Goal: Task Accomplishment & Management: Complete application form

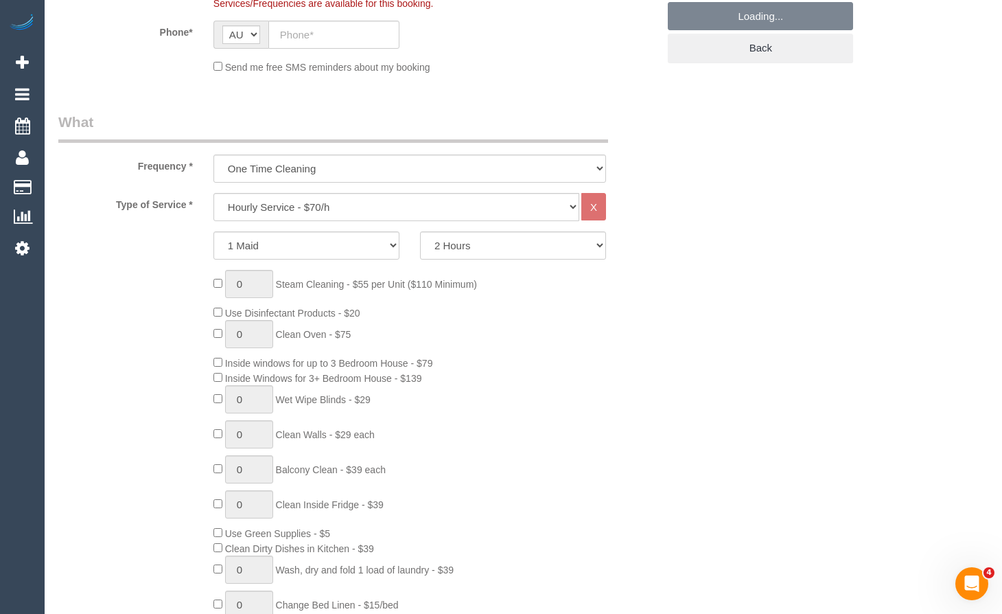
scroll to position [618, 0]
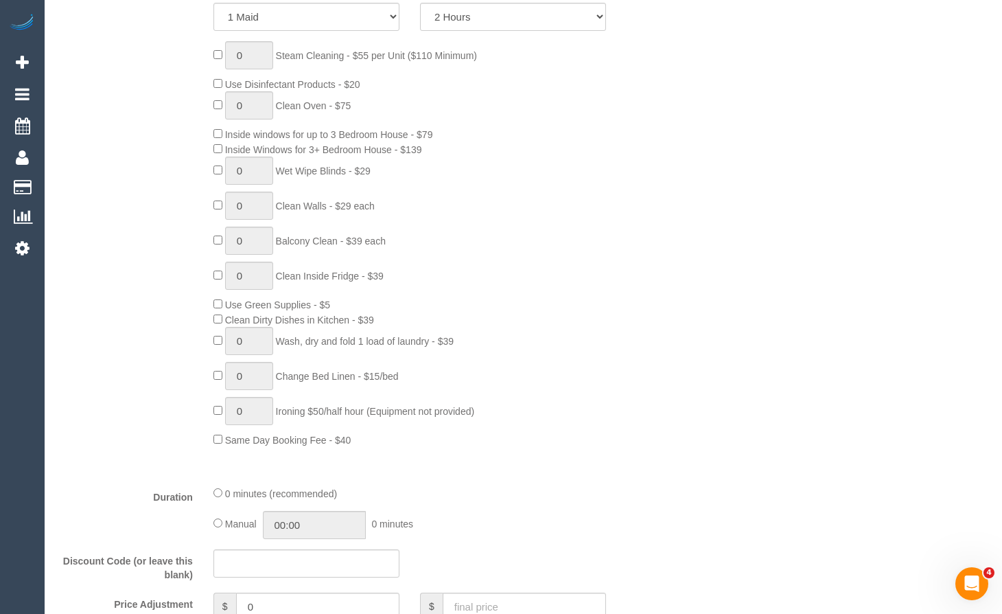
select select "object:2827"
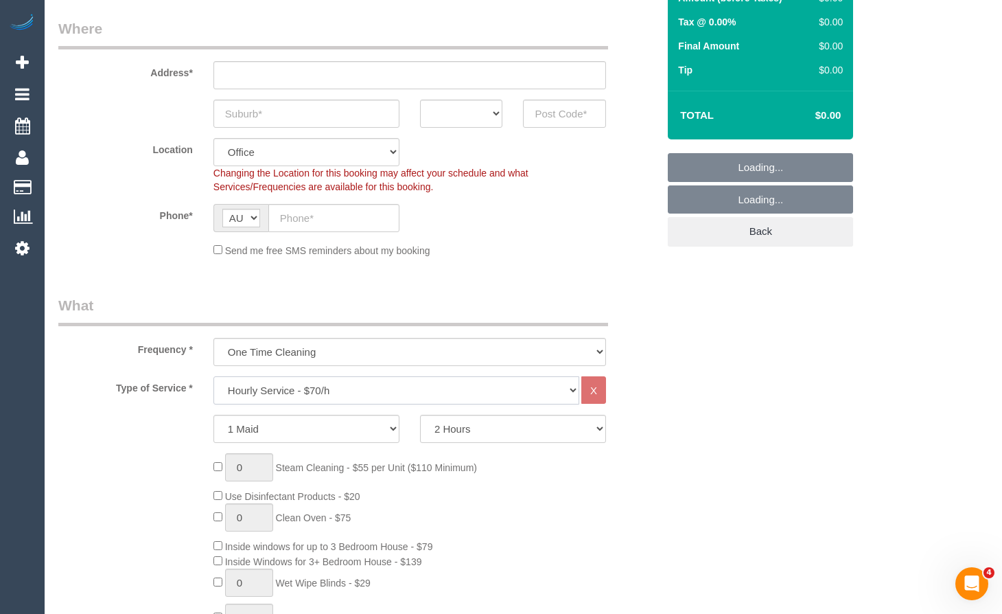
click at [290, 380] on select "Hourly Service - $70/h Hourly Service - $65/h Hourly Service - $60/h Hourly Ser…" at bounding box center [396, 390] width 366 height 28
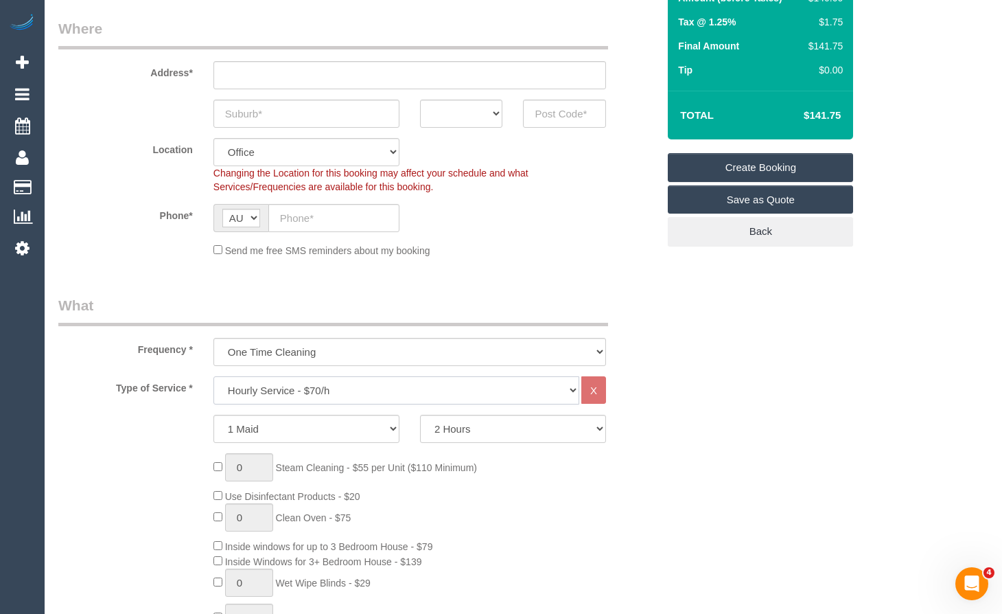
select select "213"
click at [213, 376] on select "Hourly Service - $70/h Hourly Service - $65/h Hourly Service - $60/h Hourly Ser…" at bounding box center [396, 390] width 366 height 28
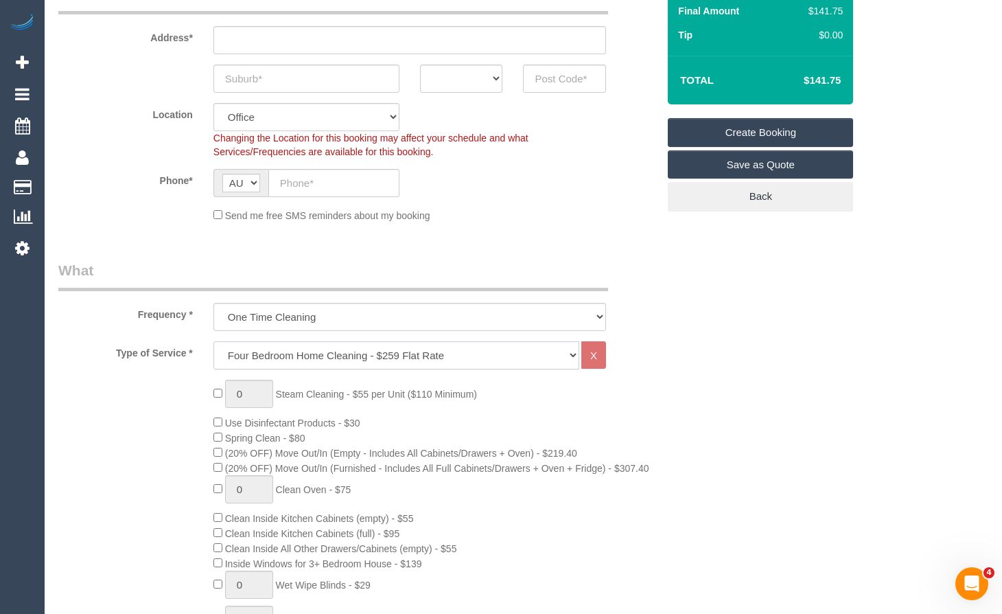
scroll to position [343, 0]
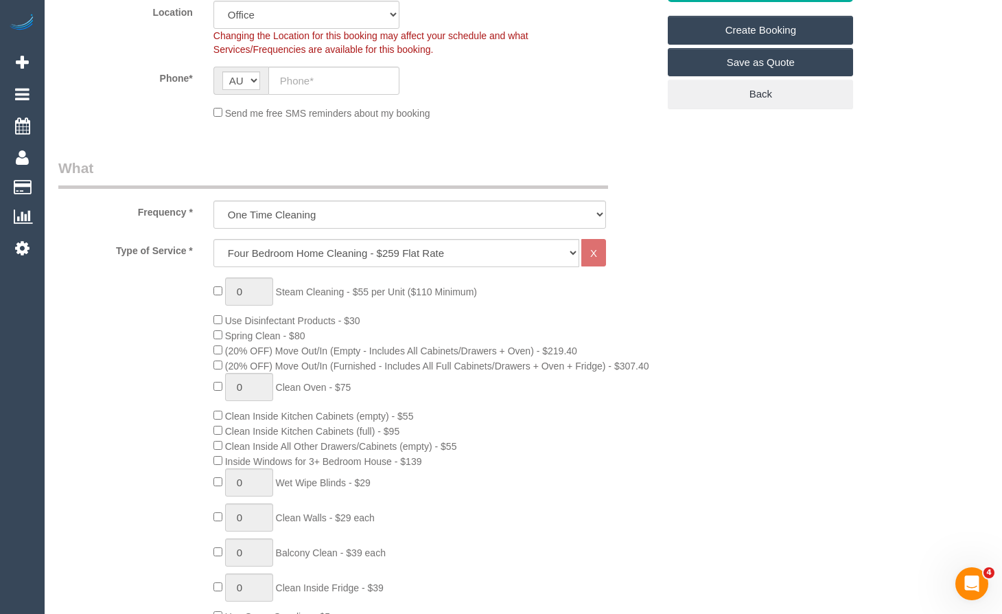
click at [574, 272] on div "Type of Service * Hourly Service - $70/h Hourly Service - $65/h Hourly Service …" at bounding box center [357, 512] width 599 height 547
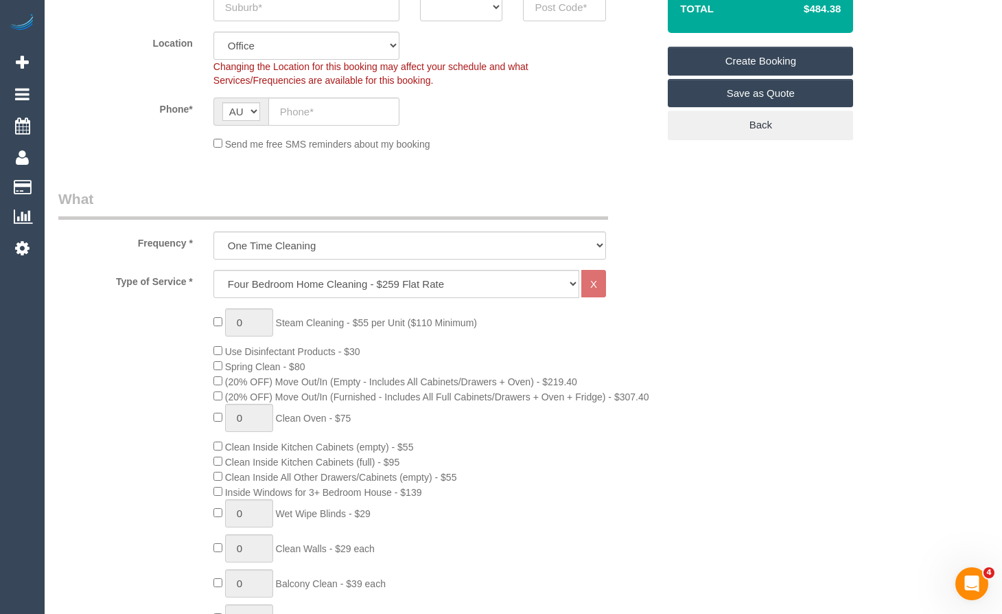
scroll to position [206, 0]
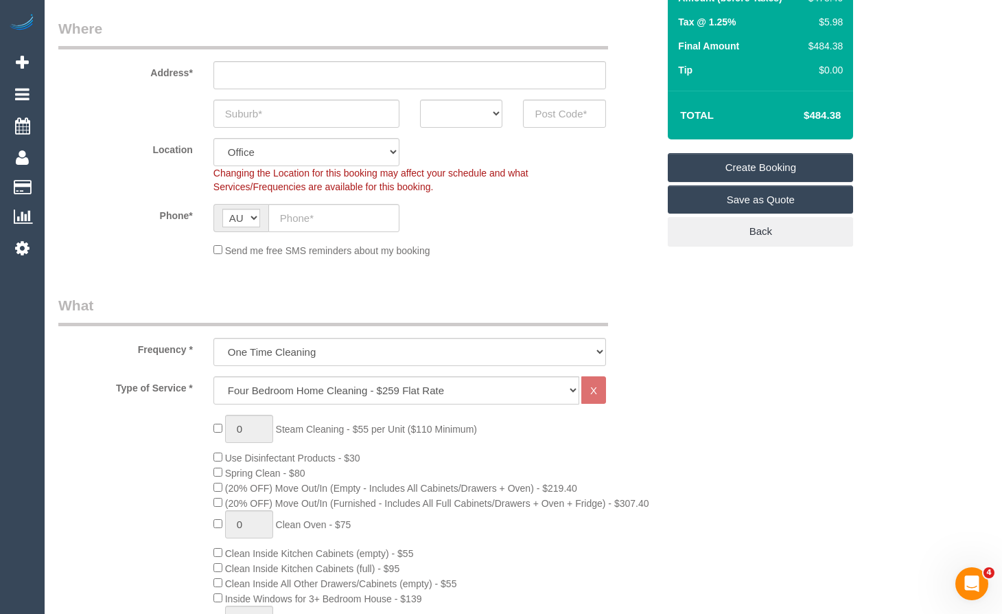
click at [307, 107] on input "text" at bounding box center [306, 114] width 186 height 28
type input "[PERSON_NAME]"
click at [428, 71] on input "text" at bounding box center [409, 75] width 393 height 28
type input "1"
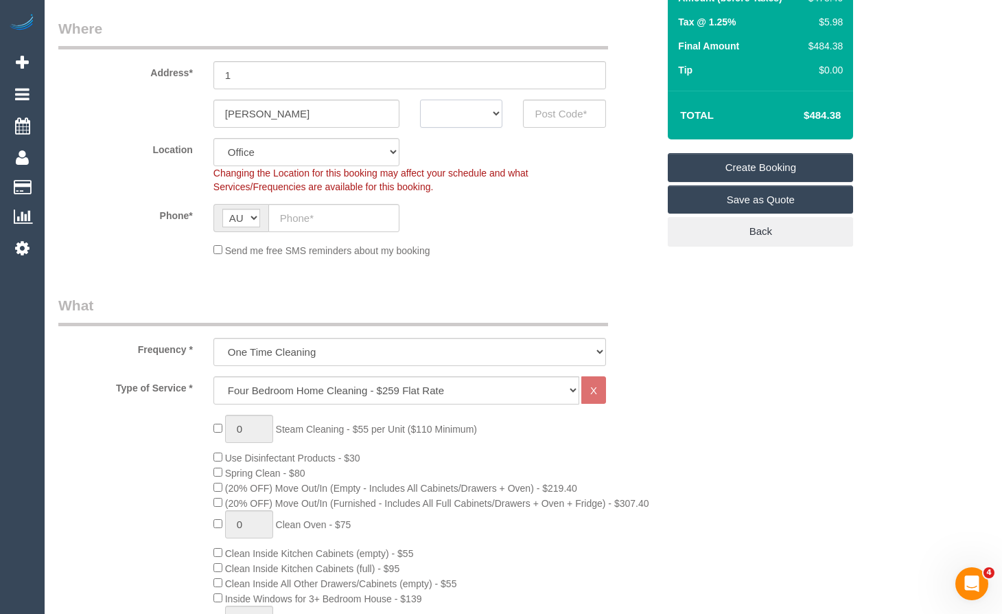
click at [453, 123] on select "ACT [GEOGRAPHIC_DATA] NT [GEOGRAPHIC_DATA] SA TAS [GEOGRAPHIC_DATA] [GEOGRAPHIC…" at bounding box center [461, 114] width 83 height 28
select select "VIC"
click at [420, 100] on select "ACT [GEOGRAPHIC_DATA] NT [GEOGRAPHIC_DATA] SA TAS [GEOGRAPHIC_DATA] [GEOGRAPHIC…" at bounding box center [461, 114] width 83 height 28
drag, startPoint x: 316, startPoint y: 109, endPoint x: 167, endPoint y: 19, distance: 174.0
click at [145, 61] on sui-booking-address "Address* 1 [GEOGRAPHIC_DATA] ACT [GEOGRAPHIC_DATA] NT [GEOGRAPHIC_DATA] SA TAS …" at bounding box center [357, 73] width 599 height 109
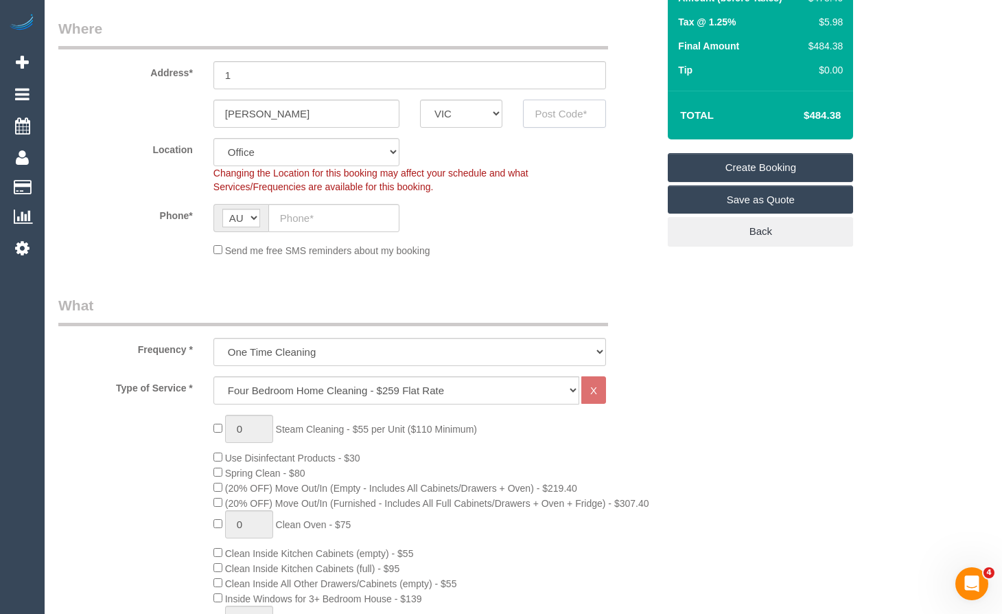
click at [563, 121] on input "text" at bounding box center [564, 114] width 83 height 28
type input "3024"
drag, startPoint x: 329, startPoint y: 223, endPoint x: 336, endPoint y: 231, distance: 11.2
click at [329, 222] on input "text" at bounding box center [333, 218] width 131 height 28
select select "53"
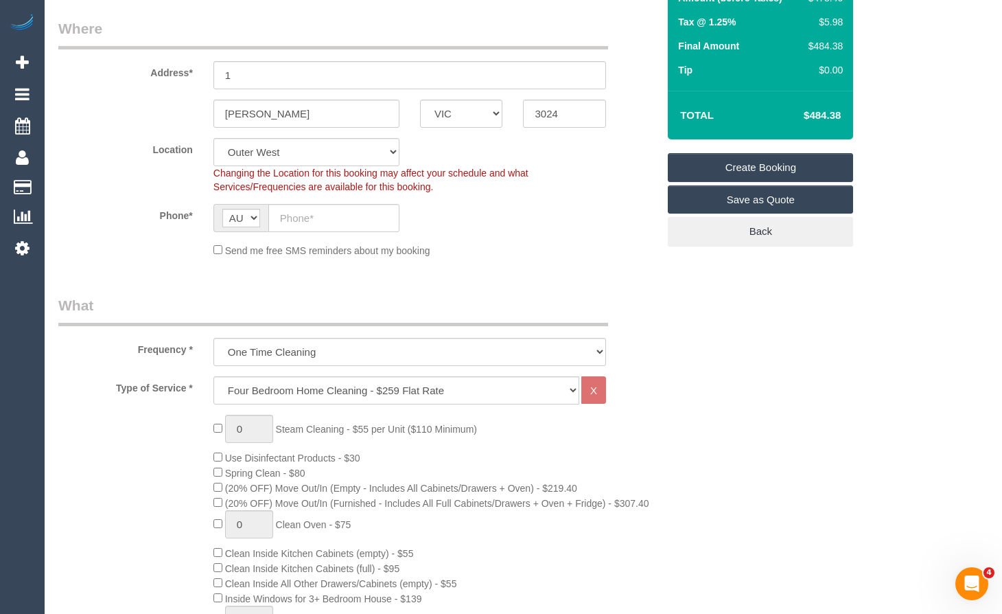
select select "object:4197"
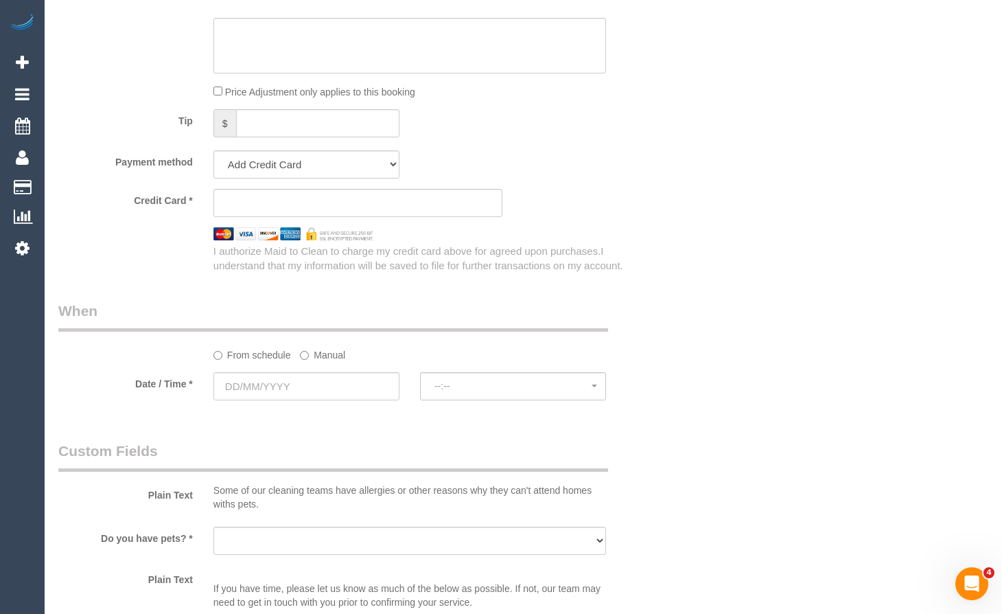
scroll to position [1304, 0]
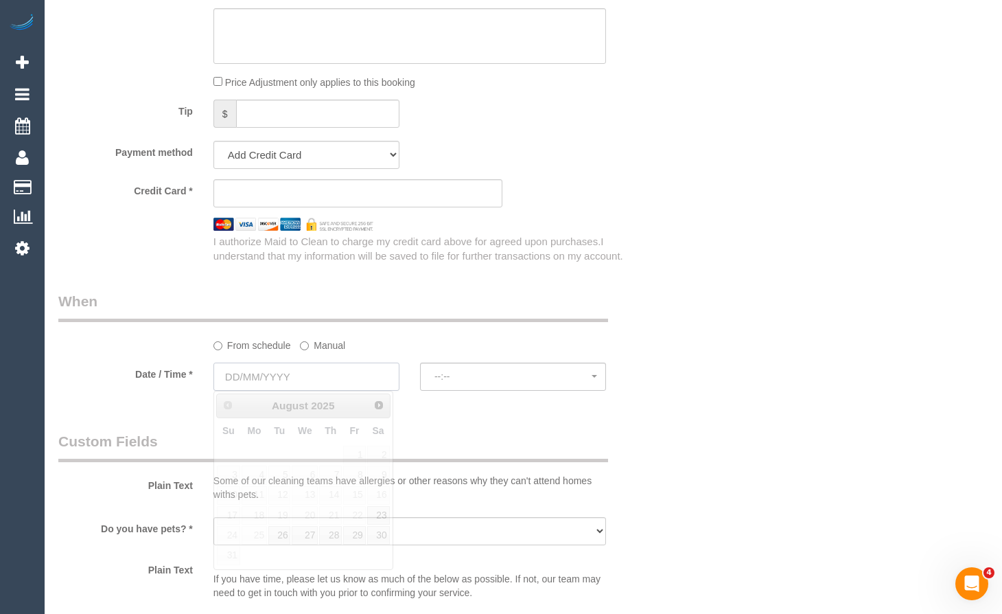
click at [296, 388] on input "text" at bounding box center [306, 376] width 186 height 28
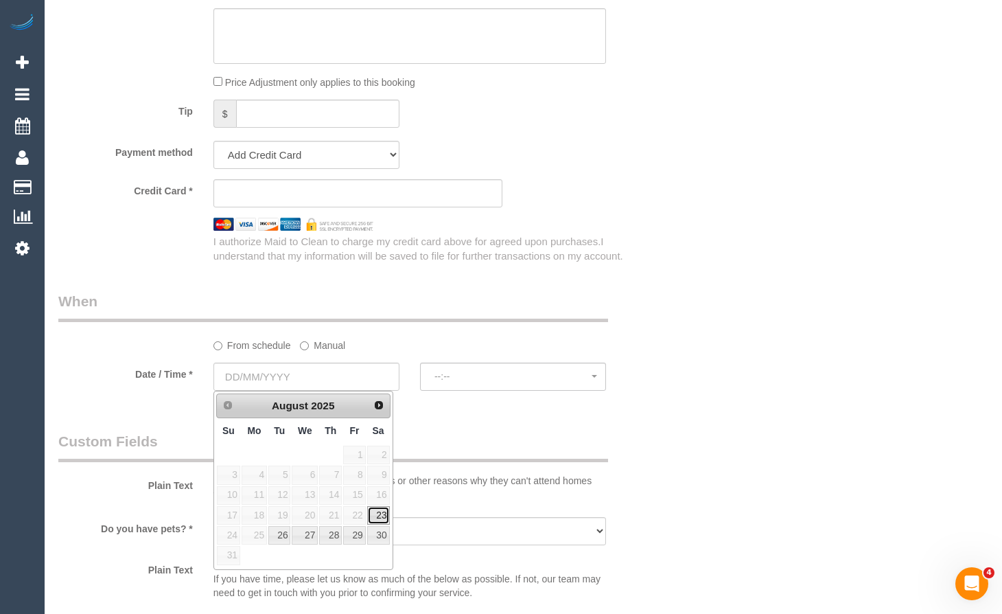
click at [381, 511] on link "23" at bounding box center [378, 515] width 23 height 19
type input "[DATE]"
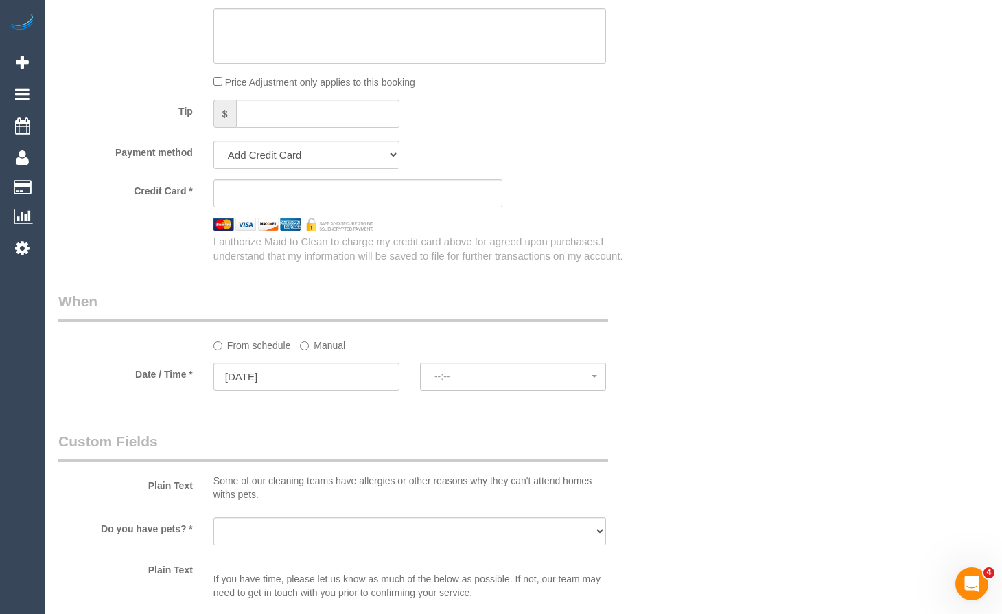
click at [522, 361] on sui-booking-spot "From schedule Manual Date / Time * [DATE] --:-- --:--" at bounding box center [357, 342] width 599 height 102
click at [521, 369] on button "--:--" at bounding box center [513, 376] width 186 height 28
select select "spot7"
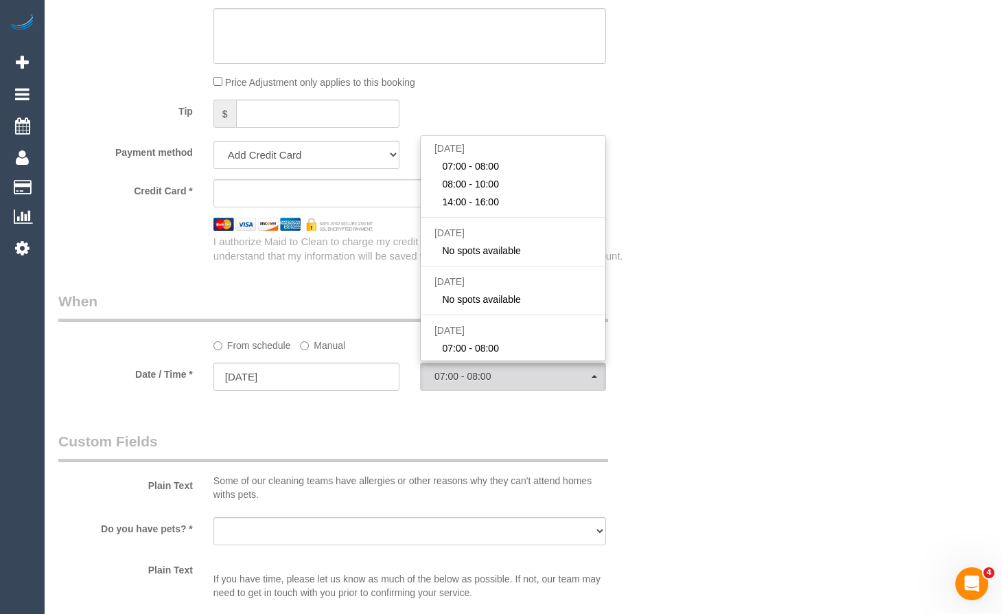
click at [990, 189] on div "Who Email* Name * Where Address* 1 [GEOGRAPHIC_DATA] ACT [GEOGRAPHIC_DATA] NT […" at bounding box center [523, 21] width 951 height 2551
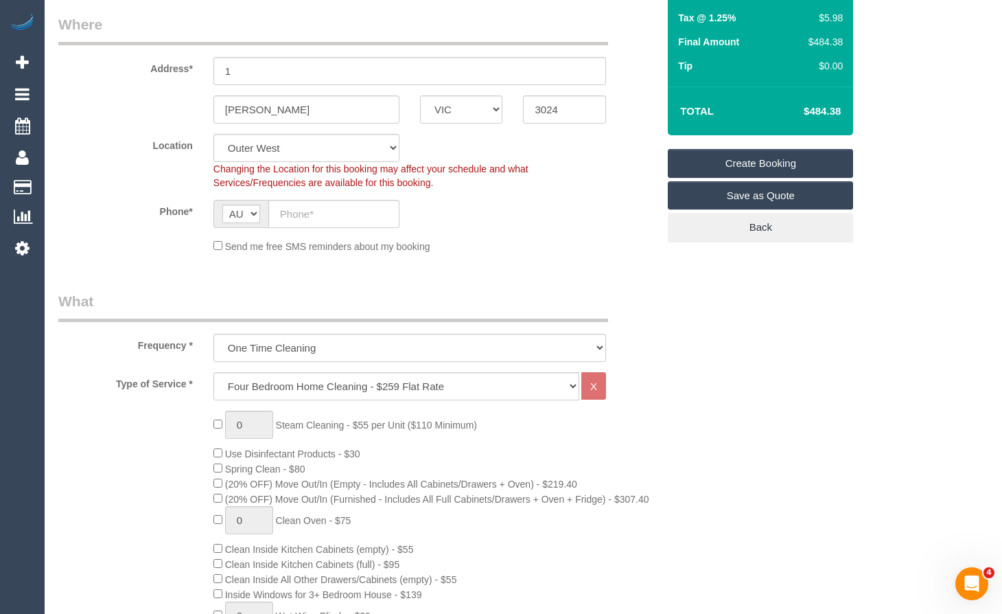
scroll to position [206, 0]
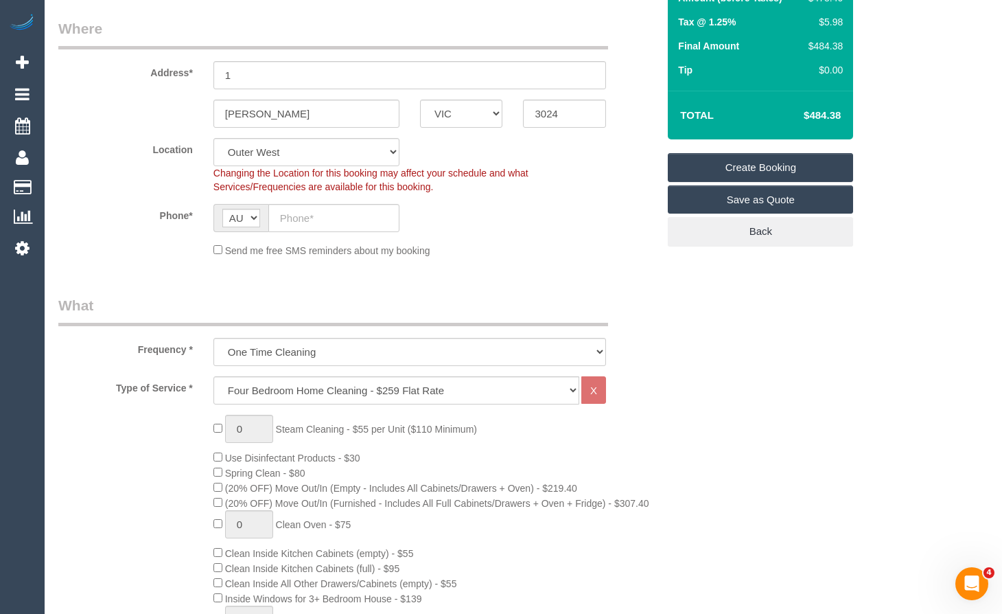
drag, startPoint x: 843, startPoint y: 117, endPoint x: 783, endPoint y: 114, distance: 59.8
click at [783, 114] on div "Total $484.38" at bounding box center [760, 115] width 185 height 49
drag, startPoint x: 978, startPoint y: 220, endPoint x: 736, endPoint y: 180, distance: 244.8
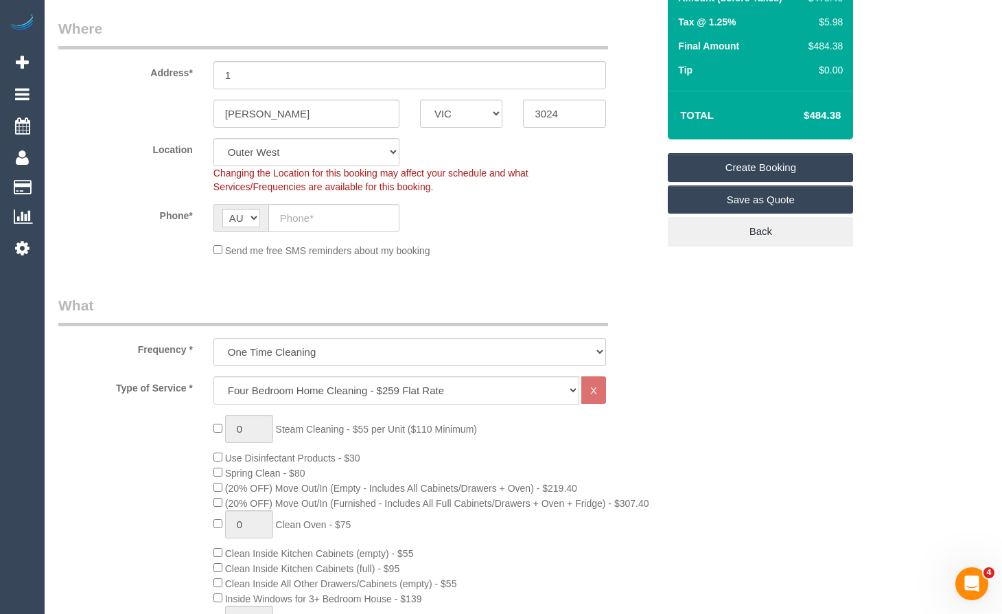
click at [299, 199] on sui-booking-location "Location [GEOGRAPHIC_DATA] (North) East (South) [GEOGRAPHIC_DATA] (East) [GEOGR…" at bounding box center [357, 197] width 599 height 119
click at [309, 226] on input "text" at bounding box center [333, 218] width 131 height 28
type input "0470 711 840"
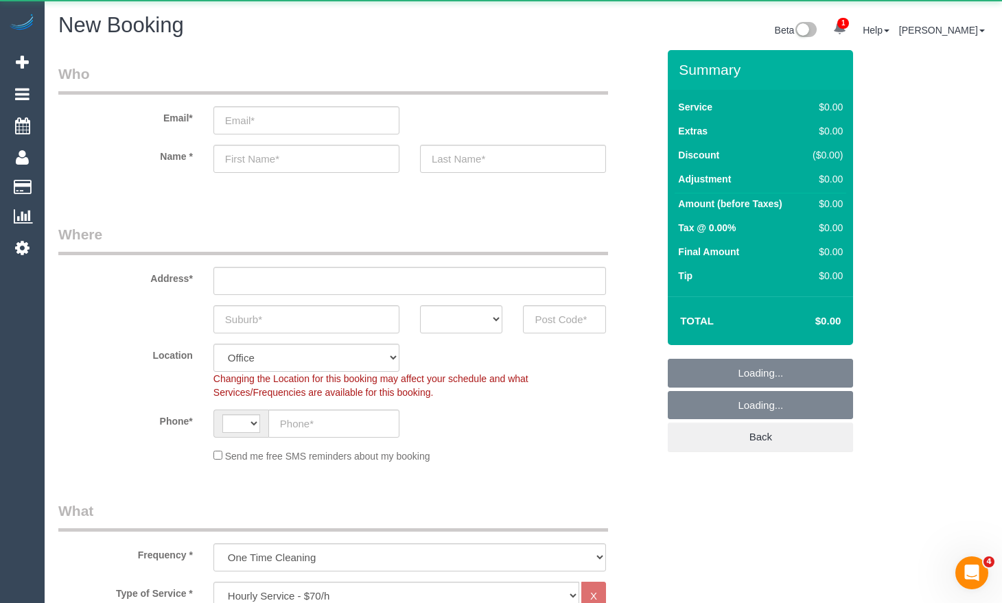
select select "object:647"
select select "string:AU"
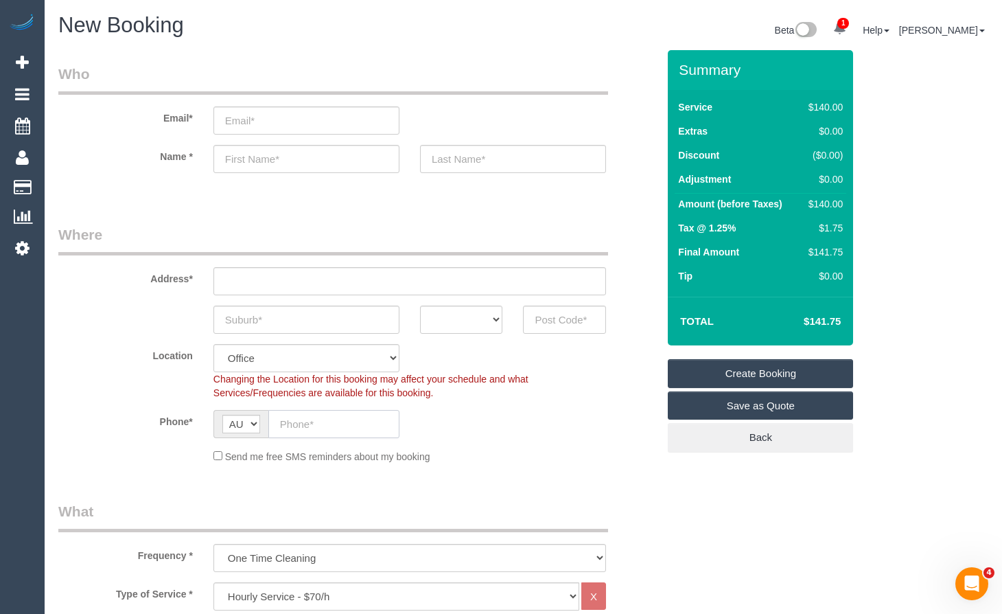
click at [342, 428] on input "text" at bounding box center [333, 424] width 131 height 28
click at [293, 328] on input "text" at bounding box center [306, 319] width 186 height 28
drag, startPoint x: 327, startPoint y: 318, endPoint x: 158, endPoint y: 310, distance: 169.7
click at [158, 310] on div "Carlton North ACT NSW NT QLD SA TAS VIC WA" at bounding box center [358, 319] width 620 height 28
type input "Carlton North"
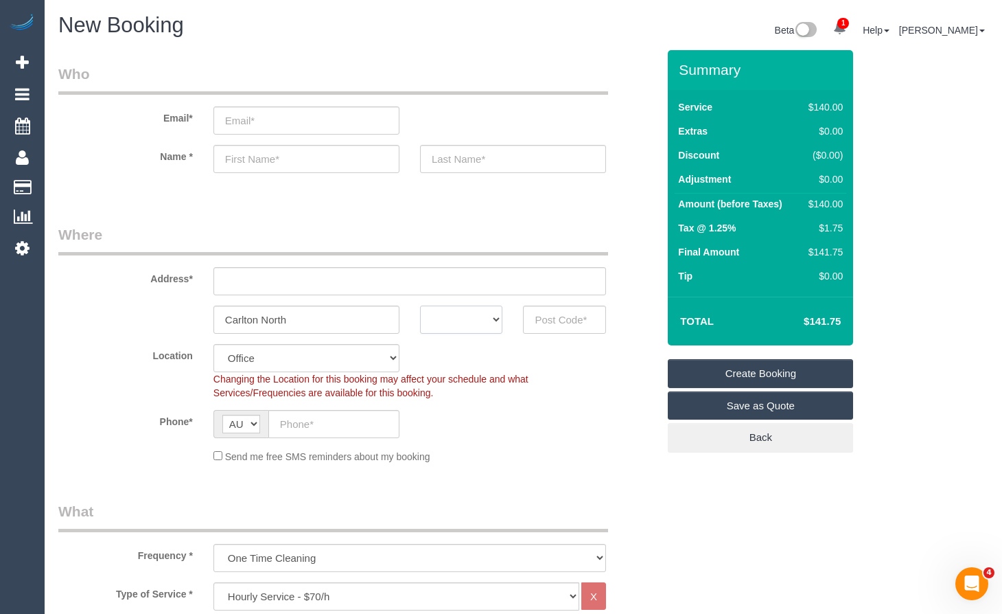
click at [485, 326] on select "ACT [GEOGRAPHIC_DATA] NT [GEOGRAPHIC_DATA] SA TAS [GEOGRAPHIC_DATA] [GEOGRAPHIC…" at bounding box center [461, 319] width 83 height 28
select select "VIC"
click at [420, 305] on select "ACT [GEOGRAPHIC_DATA] NT [GEOGRAPHIC_DATA] SA TAS [GEOGRAPHIC_DATA] [GEOGRAPHIC…" at bounding box center [461, 319] width 83 height 28
drag, startPoint x: 557, startPoint y: 317, endPoint x: 568, endPoint y: 305, distance: 16.5
click at [559, 316] on input "text" at bounding box center [564, 319] width 83 height 28
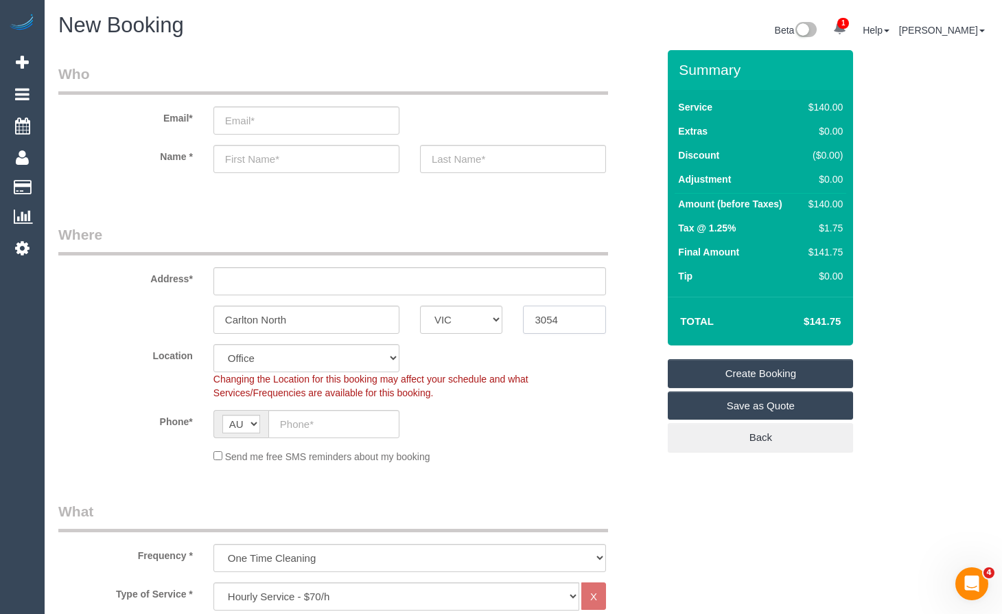
type input "3054"
drag, startPoint x: 509, startPoint y: 283, endPoint x: 525, endPoint y: 239, distance: 46.7
click at [509, 283] on input "text" at bounding box center [409, 281] width 393 height 28
type input "1"
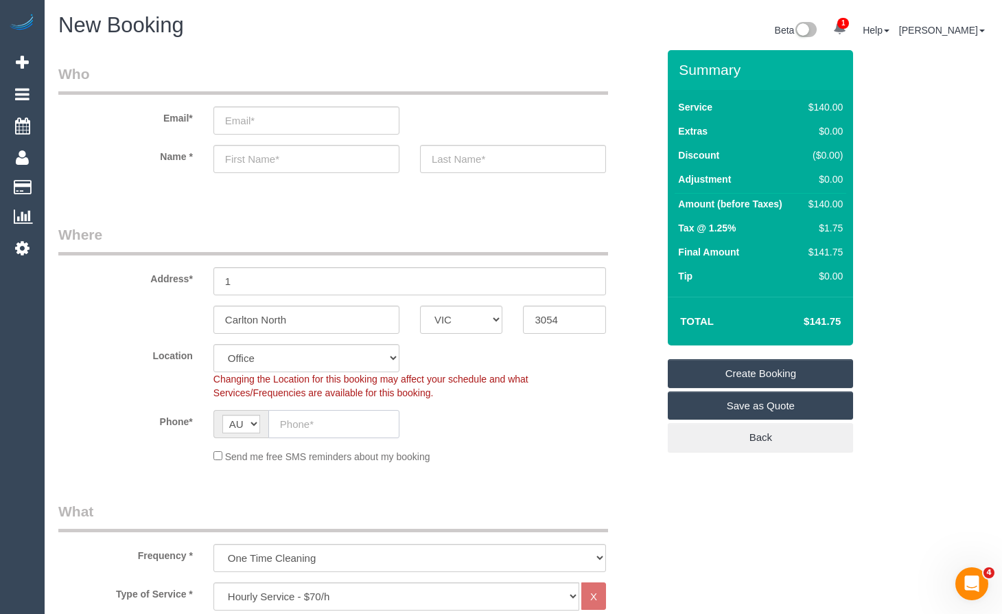
drag, startPoint x: 303, startPoint y: 423, endPoint x: 307, endPoint y: 415, distance: 9.8
click at [305, 418] on input "text" at bounding box center [333, 424] width 131 height 28
select select "88"
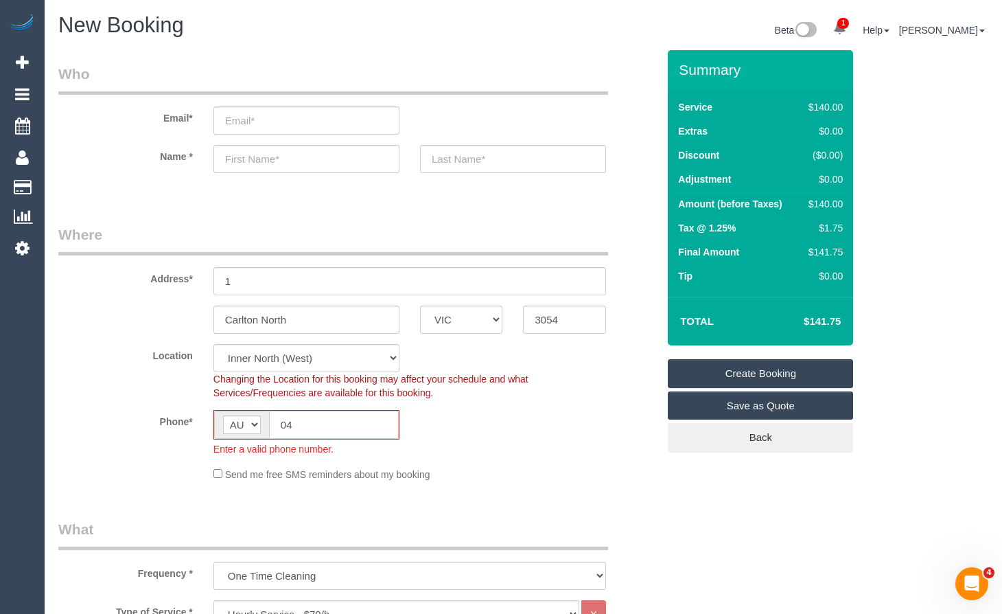
type input "047"
select select "object:2331"
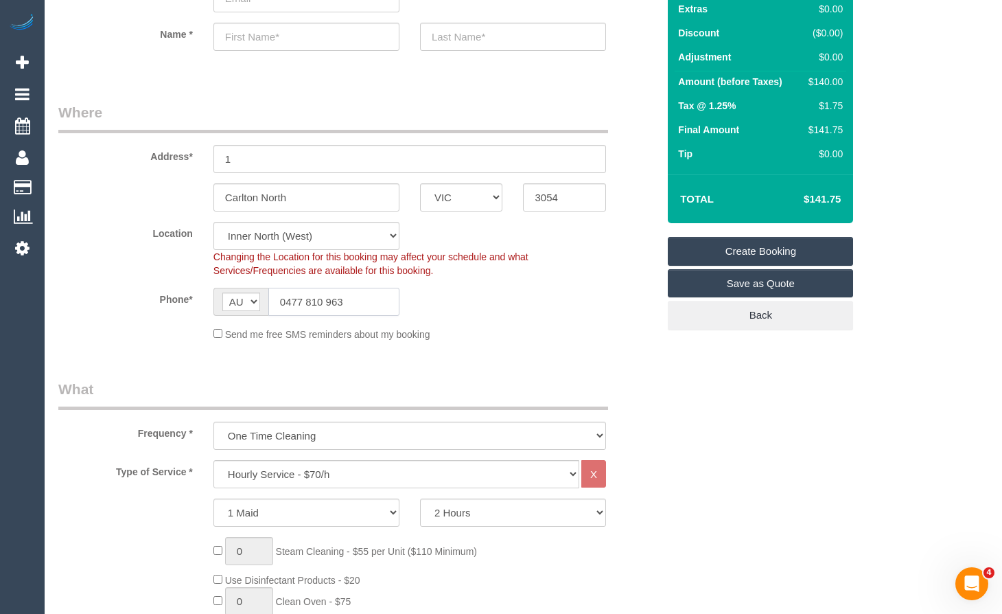
scroll to position [343, 0]
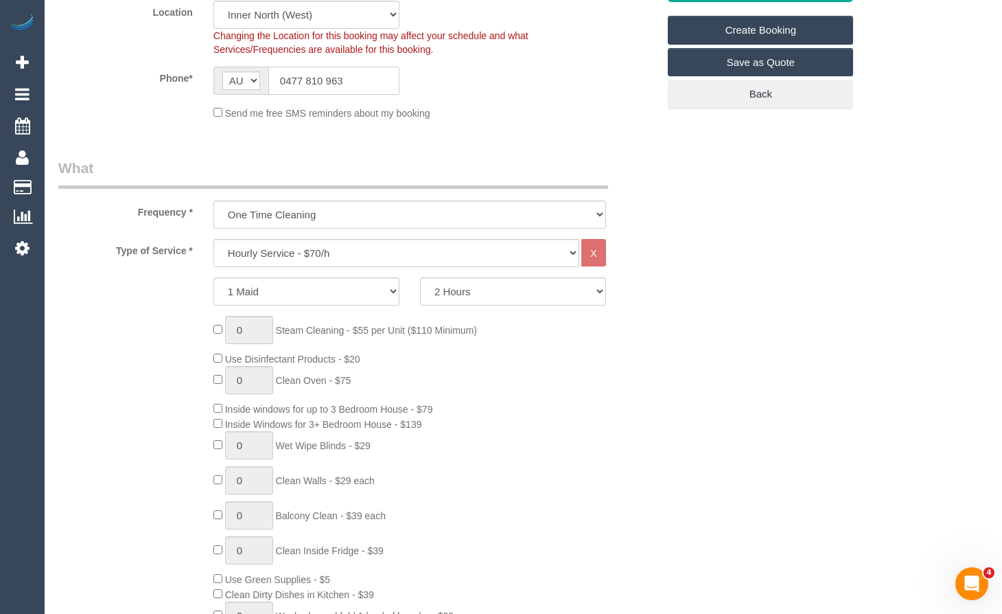
type input "0477 810 963"
click at [350, 259] on select "Hourly Service - $70/h Hourly Service - $65/h Hourly Service - $60/h Hourly Ser…" at bounding box center [396, 253] width 366 height 28
select select "211"
click at [213, 239] on select "Hourly Service - $70/h Hourly Service - $65/h Hourly Service - $60/h Hourly Ser…" at bounding box center [396, 253] width 366 height 28
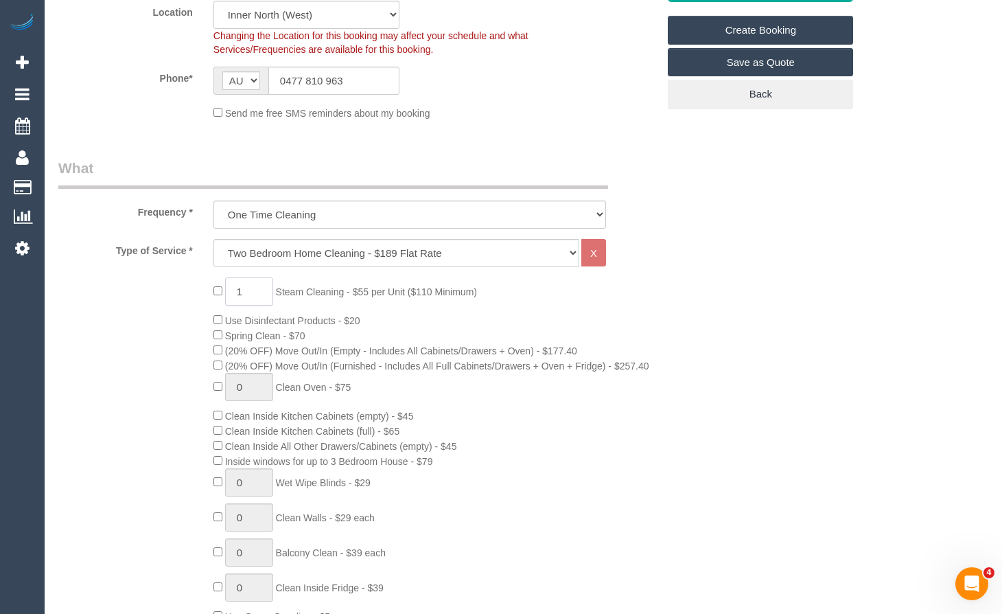
drag, startPoint x: 261, startPoint y: 287, endPoint x: 244, endPoint y: 288, distance: 16.5
click at [244, 288] on input "1" at bounding box center [249, 291] width 48 height 28
drag, startPoint x: 264, startPoint y: 292, endPoint x: 210, endPoint y: 291, distance: 53.5
click at [210, 291] on div "1 Steam Cleaning - $55 per Unit ($110 Minimum) Use Disinfectant Products - $20 …" at bounding box center [435, 517] width 465 height 481
type input "2"
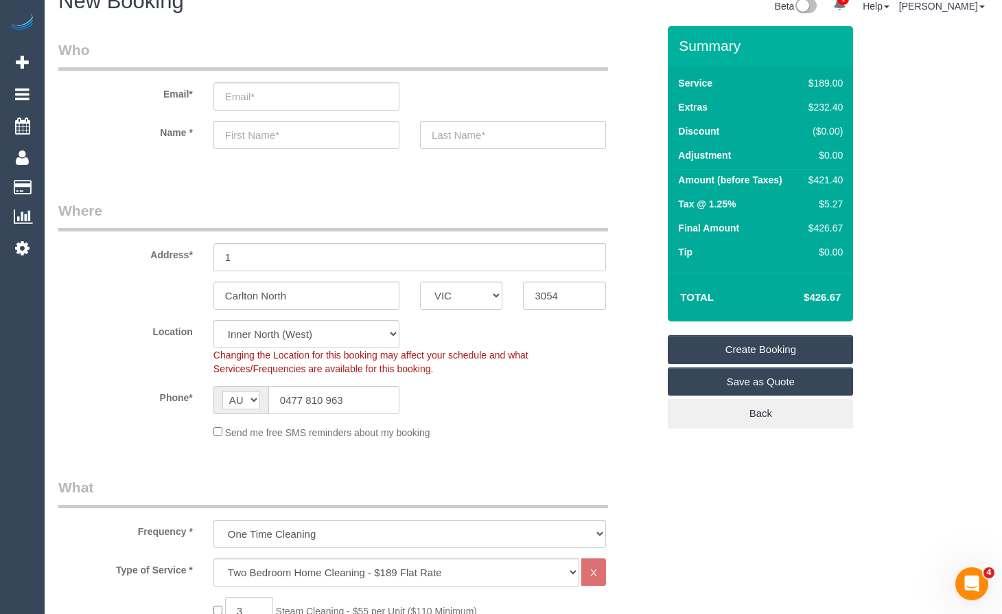
scroll to position [0, 0]
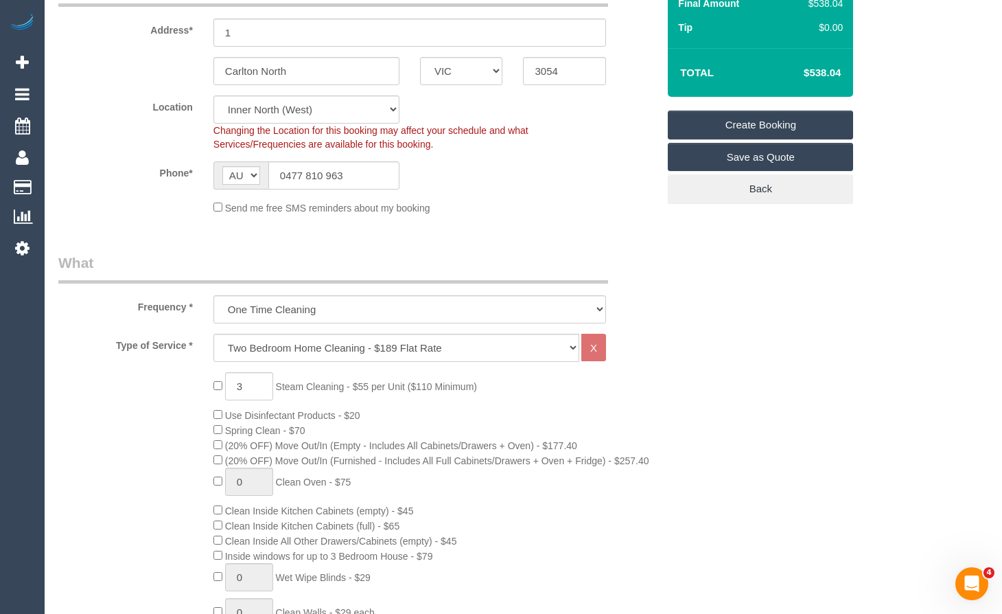
scroll to position [275, 0]
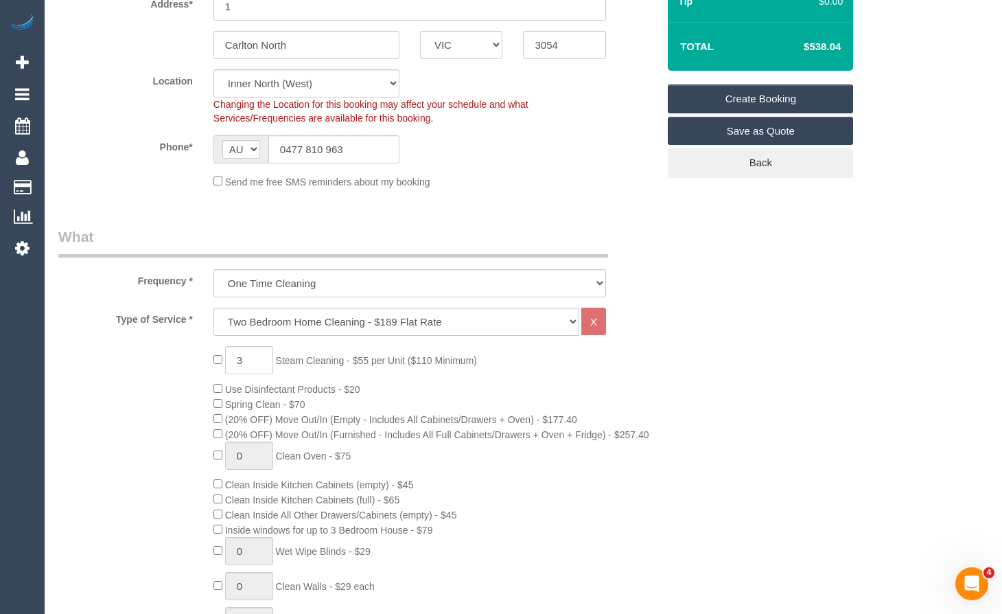
click at [216, 356] on div "3 Steam Cleaning - $55 per Unit ($110 Minimum) Use Disinfectant Products - $20 …" at bounding box center [435, 586] width 465 height 481
type input "0"
click at [569, 560] on div "0 Steam Cleaning - $55 per Unit ($110 Minimum) Use Disinfectant Products - $20 …" at bounding box center [435, 586] width 465 height 481
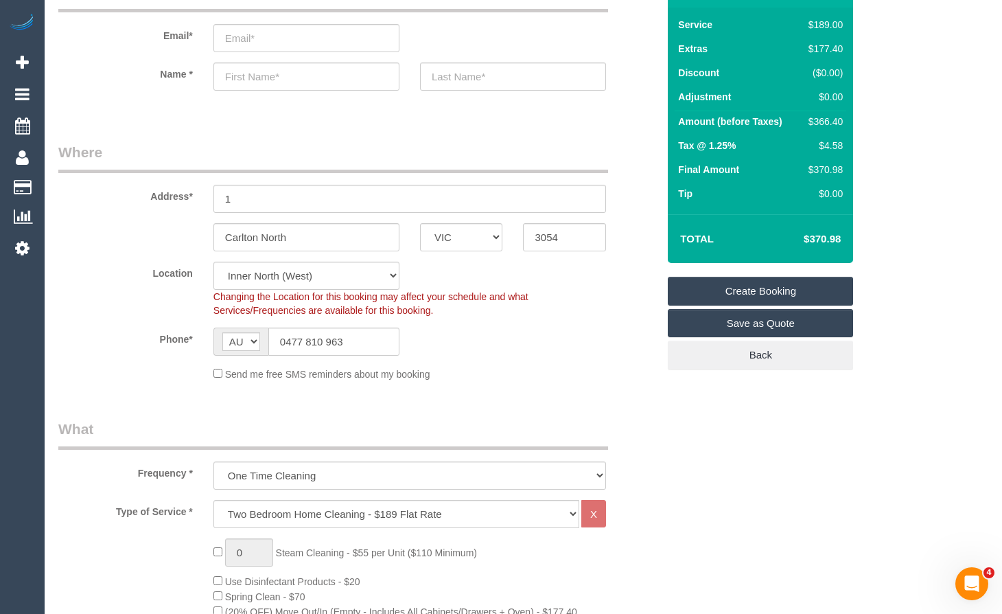
scroll to position [69, 0]
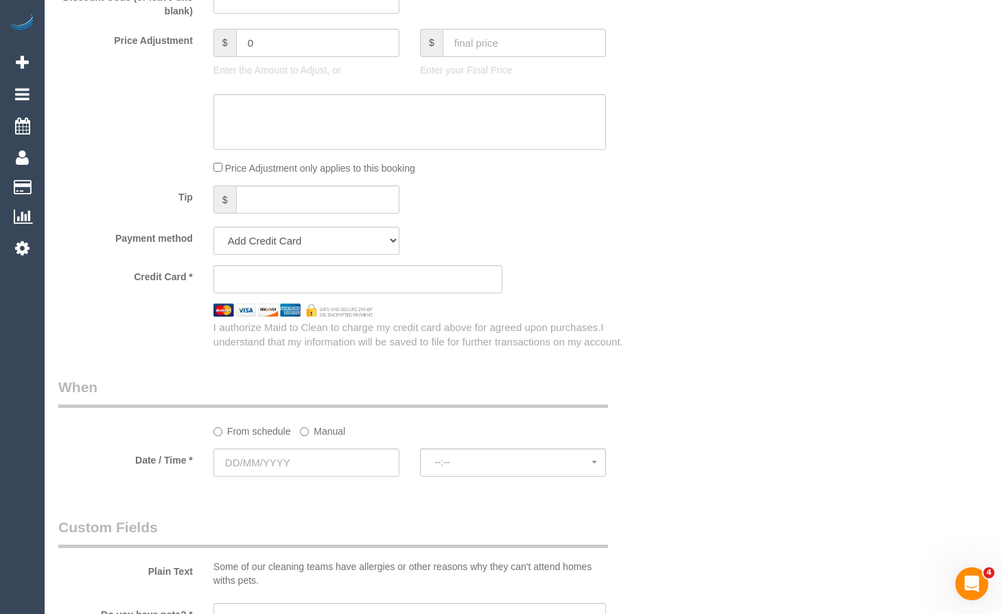
scroll to position [1235, 0]
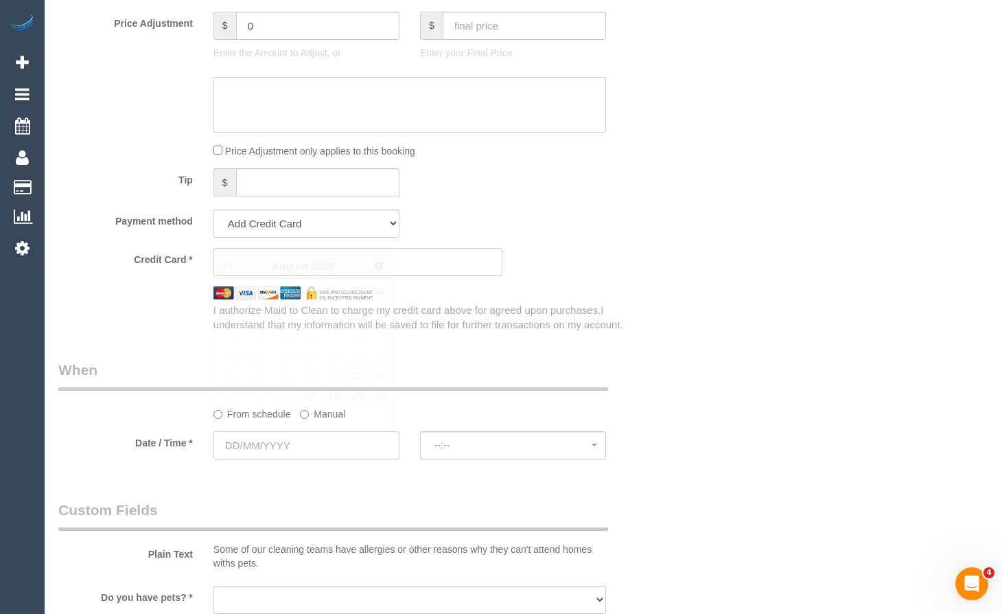
click at [335, 452] on input "text" at bounding box center [306, 445] width 186 height 28
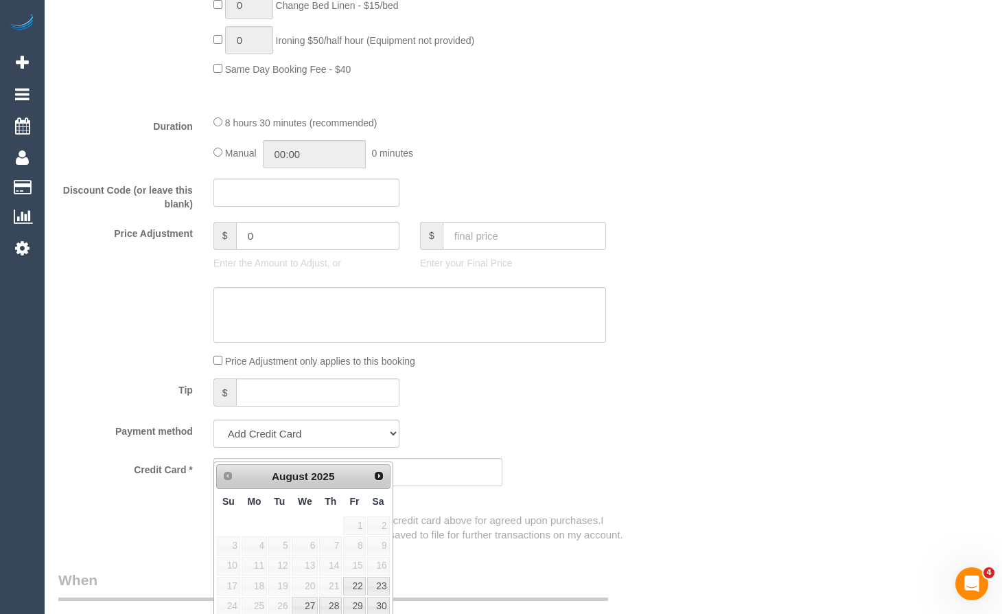
scroll to position [961, 0]
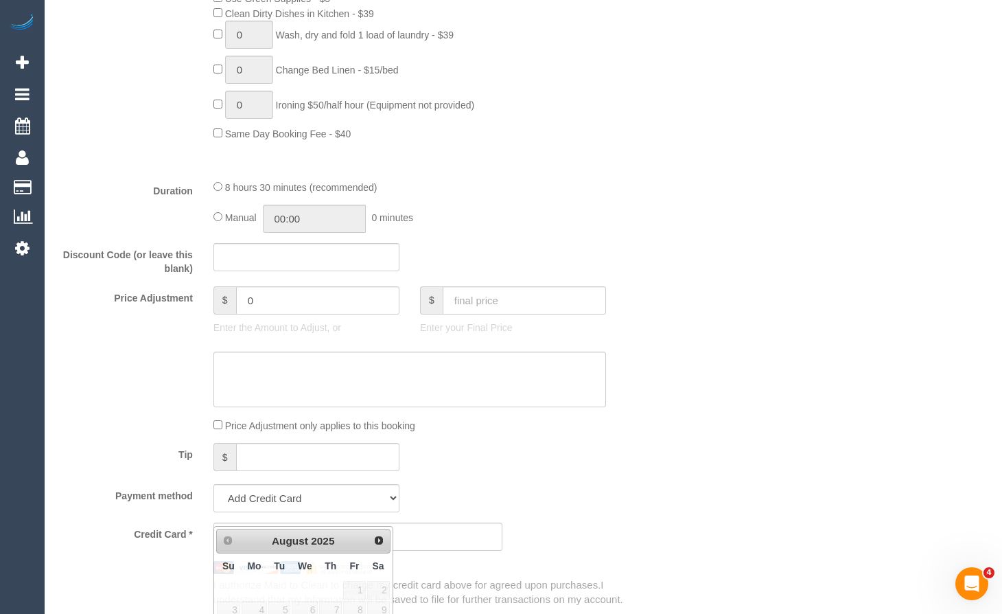
click at [708, 242] on div "Who Email* Name * Where Address* 1 Carlton North ACT NSW NT QLD SA TAS VIC WA 3…" at bounding box center [523, 364] width 930 height 2551
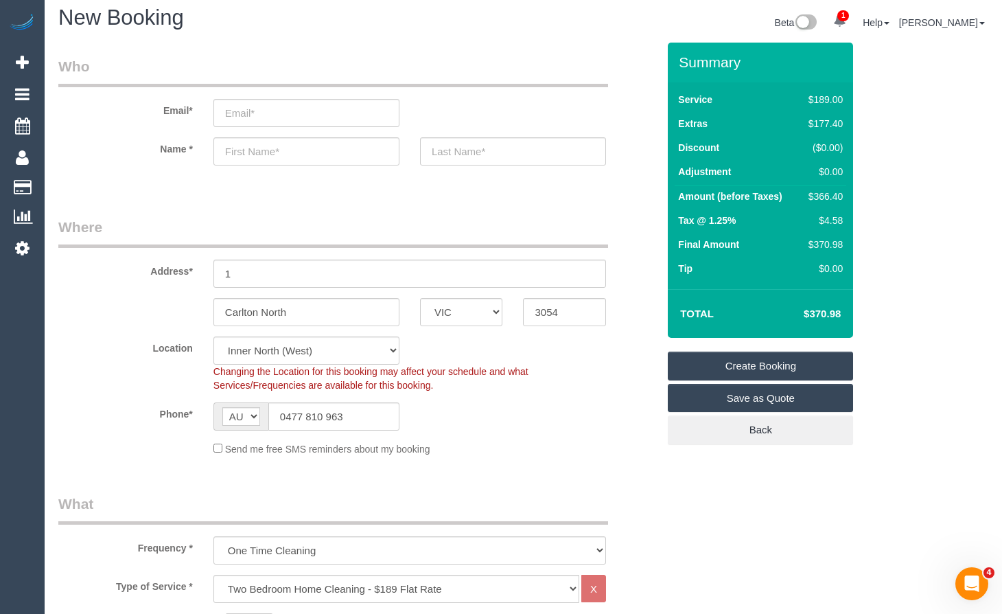
scroll to position [0, 0]
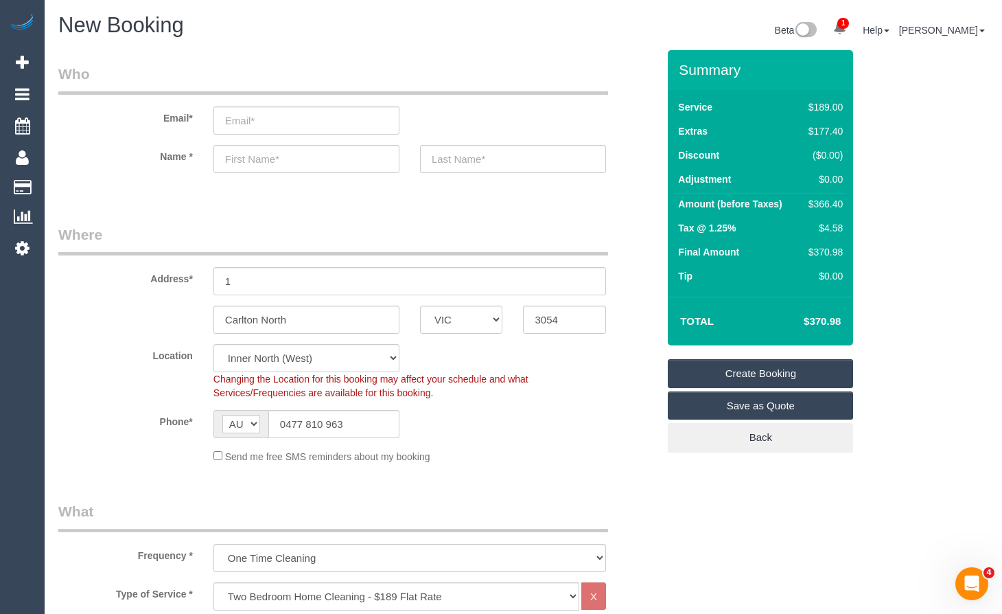
drag, startPoint x: 784, startPoint y: 396, endPoint x: 797, endPoint y: 401, distance: 14.1
click at [783, 396] on link "Save as Quote" at bounding box center [760, 405] width 185 height 29
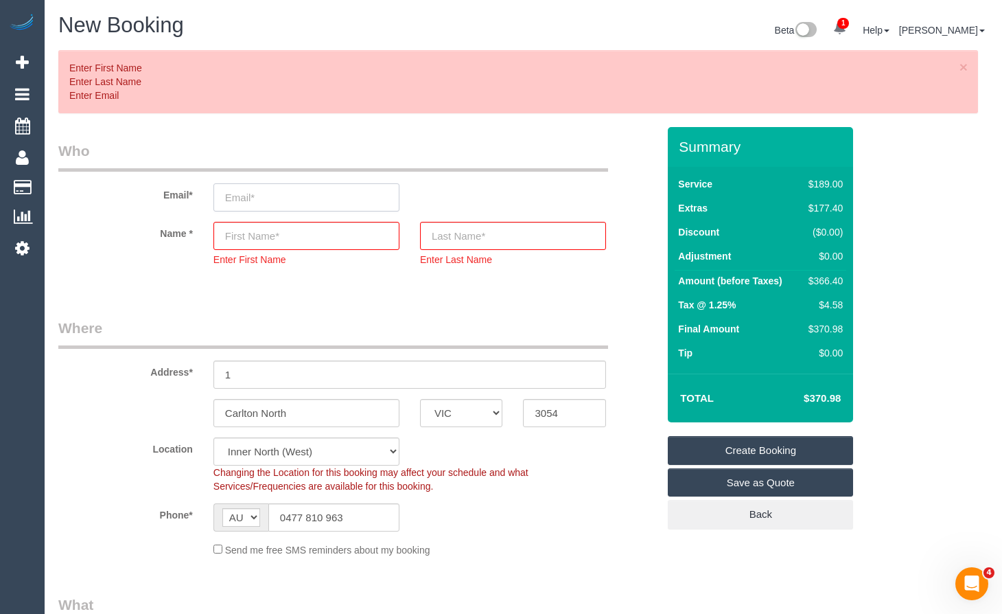
click at [340, 189] on input "email" at bounding box center [306, 197] width 186 height 28
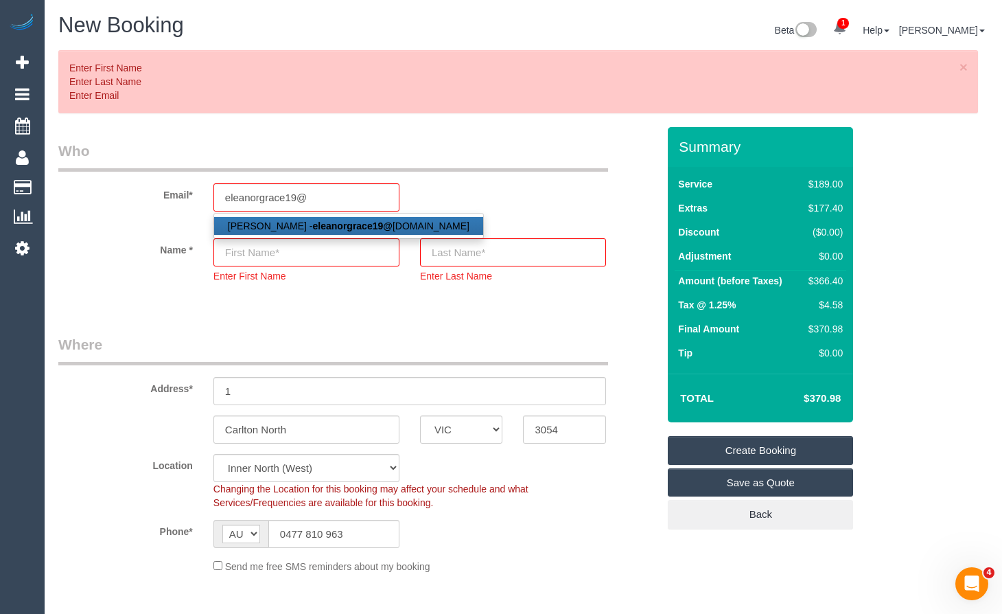
click at [348, 220] on strong "eleanorgrace19@" at bounding box center [353, 225] width 80 height 11
type input "eleanorgrace19@outlook.com"
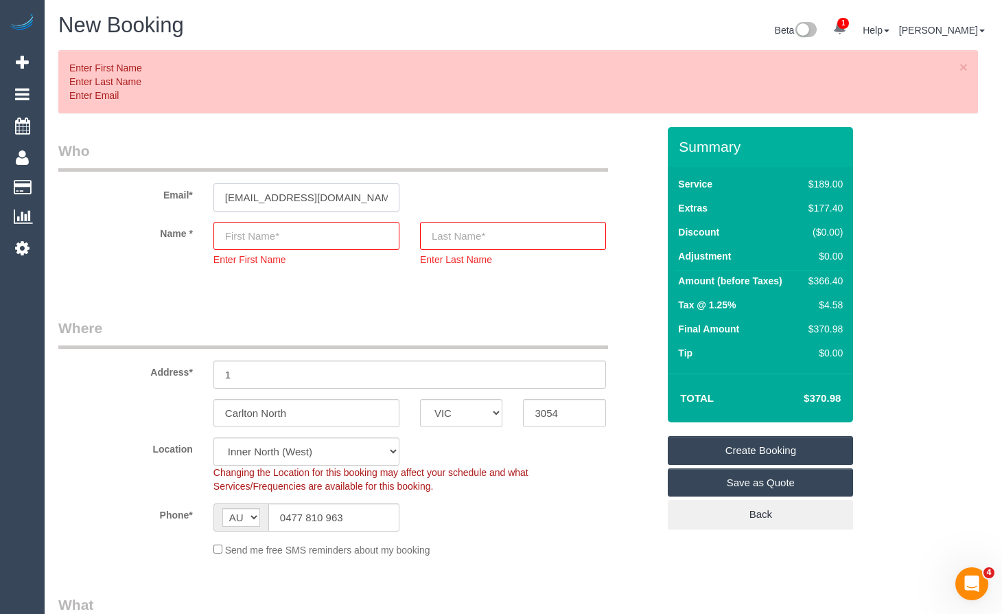
type input "Eleanor"
type input "Middleton"
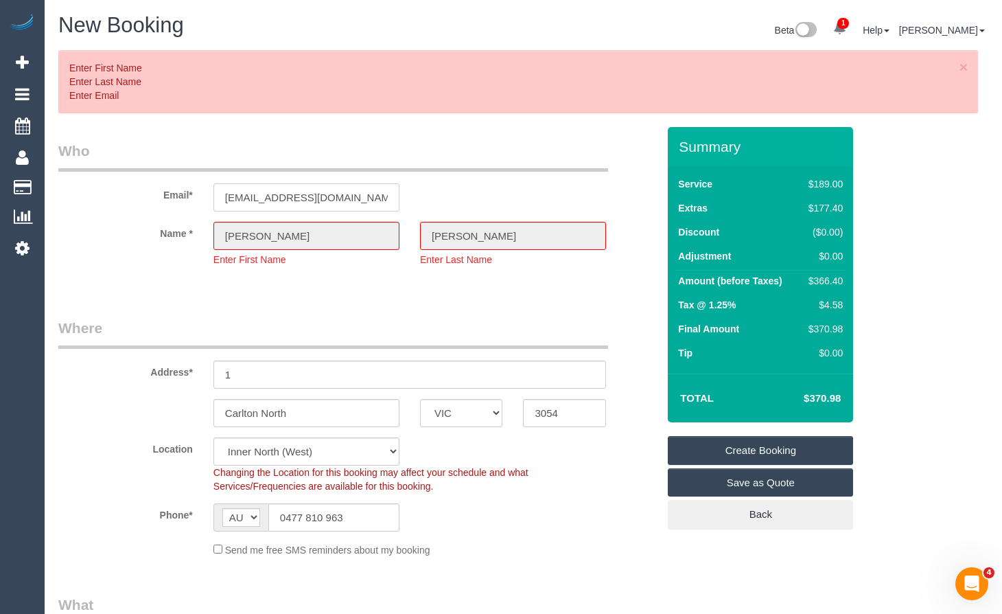
select select "string:stripe-pm_1Qqv2w2GScqysDRV3agCCndA"
type input "869 Drummond street, 4"
drag, startPoint x: 808, startPoint y: 472, endPoint x: 810, endPoint y: 482, distance: 9.8
click at [807, 472] on link "Save as Quote" at bounding box center [760, 482] width 185 height 29
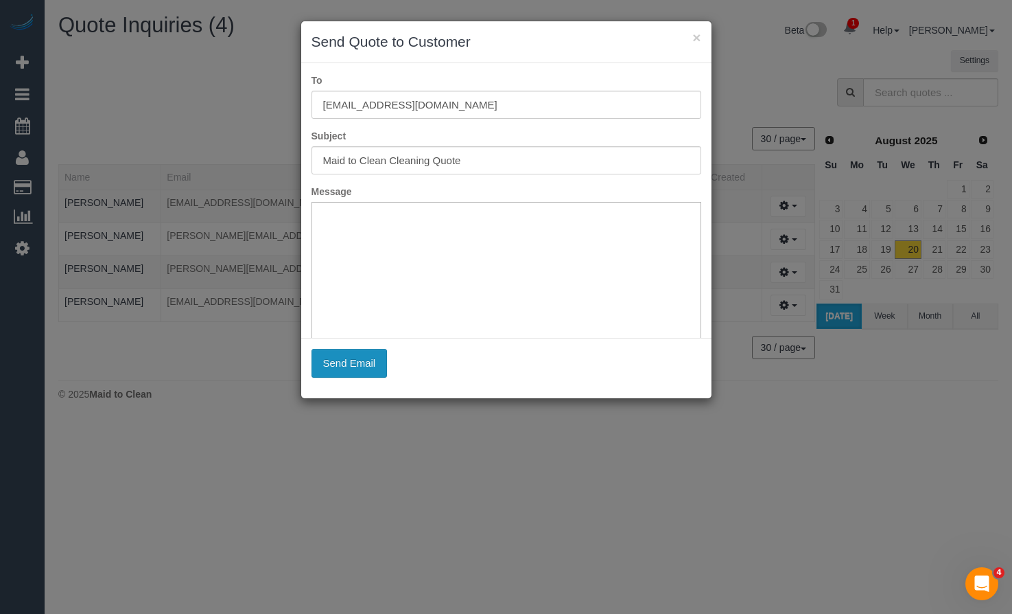
click at [358, 368] on button "Send Email" at bounding box center [350, 363] width 76 height 29
